Goal: Find specific page/section: Find specific page/section

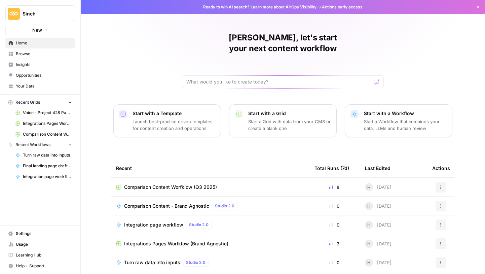
click at [188, 184] on span "Comparison Content Worfklow (Q3 2025)" at bounding box center [170, 187] width 93 height 7
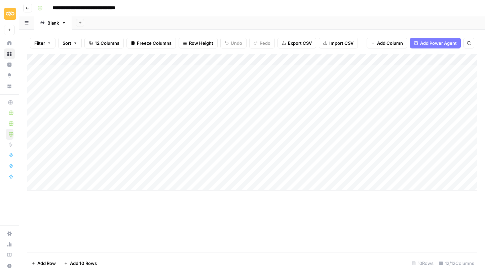
click at [27, 6] on icon "button" at bounding box center [28, 8] width 4 height 4
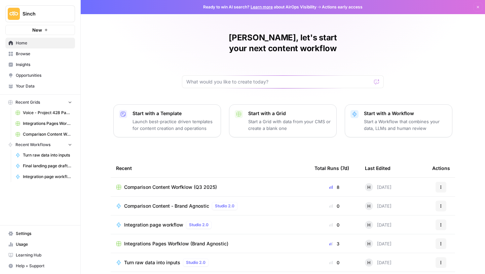
click at [167, 234] on td "Integrations Pages Worfklow (Brand Agnostic)" at bounding box center [210, 243] width 199 height 19
click at [135, 240] on span "Integrations Pages Worfklow (Brand Agnostic)" at bounding box center [176, 243] width 104 height 7
